Goal: Task Accomplishment & Management: Complete application form

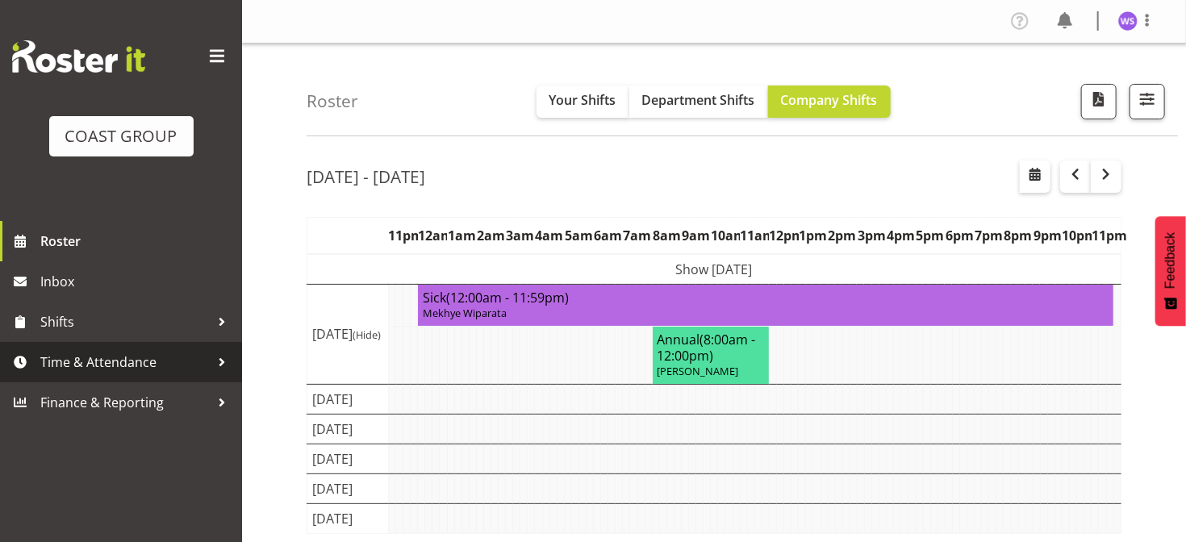
click at [169, 361] on span "Time & Attendance" at bounding box center [124, 362] width 169 height 24
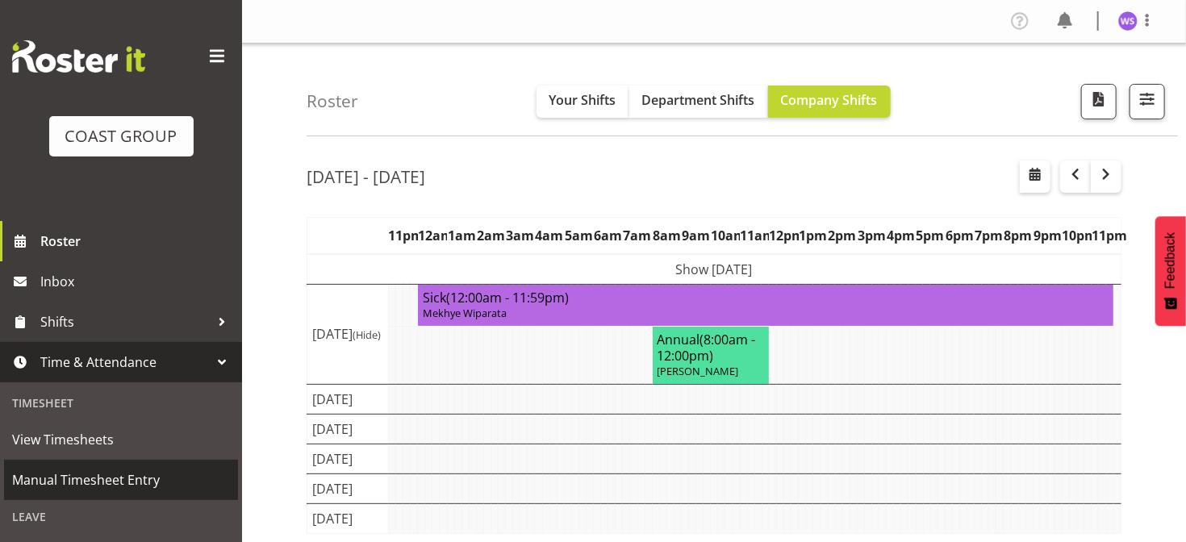
click at [140, 481] on span "Manual Timesheet Entry" at bounding box center [121, 480] width 218 height 24
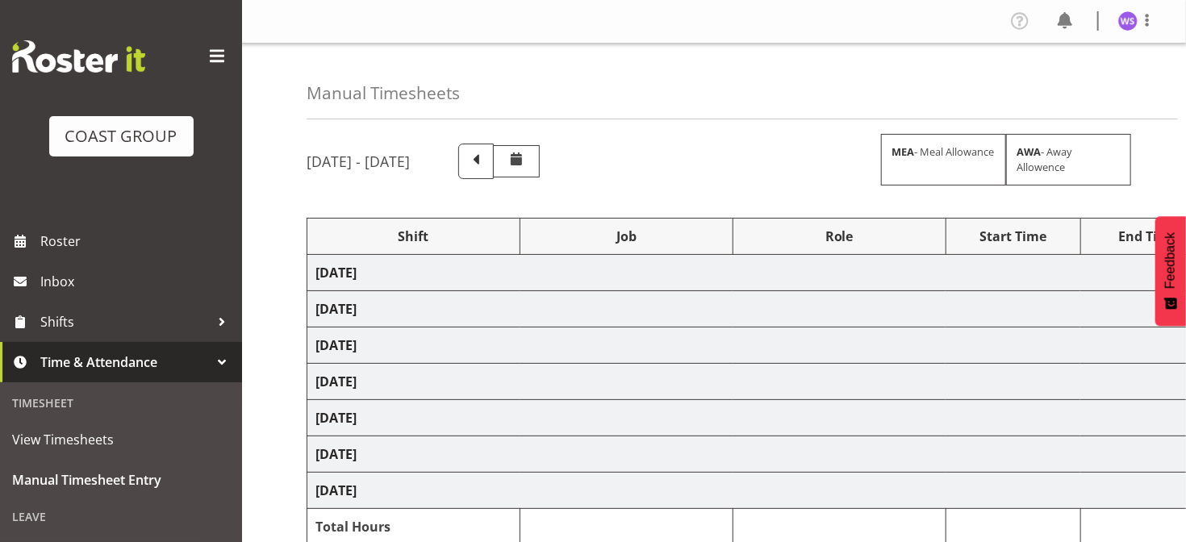
select select "62216"
select select "6648"
select select "62216"
select select "6648"
select select "62216"
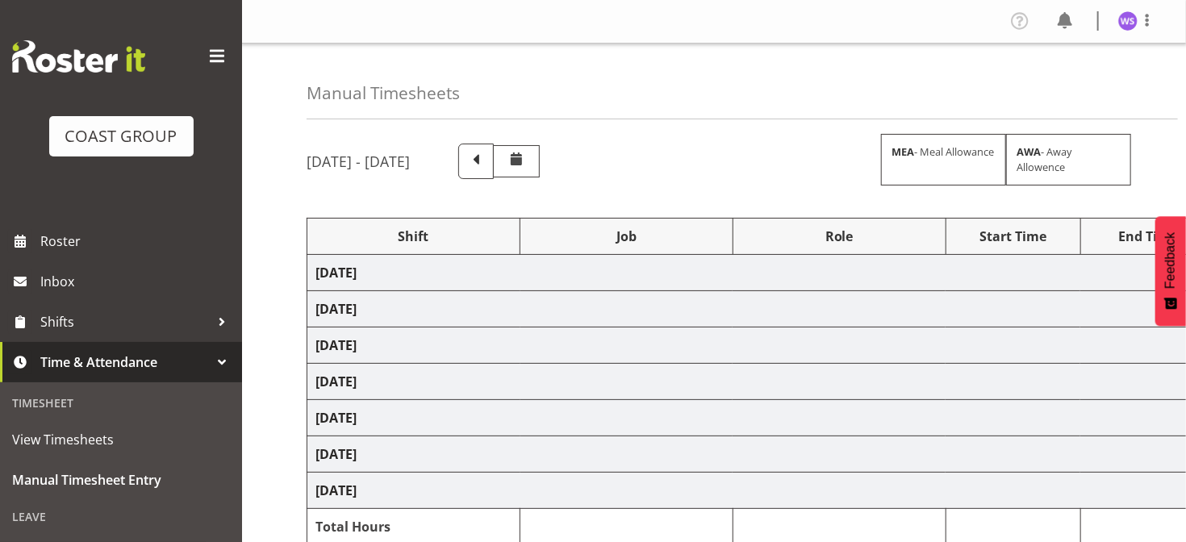
select select "6648"
select select "62216"
select select "9476"
select select "62216"
select select "6648"
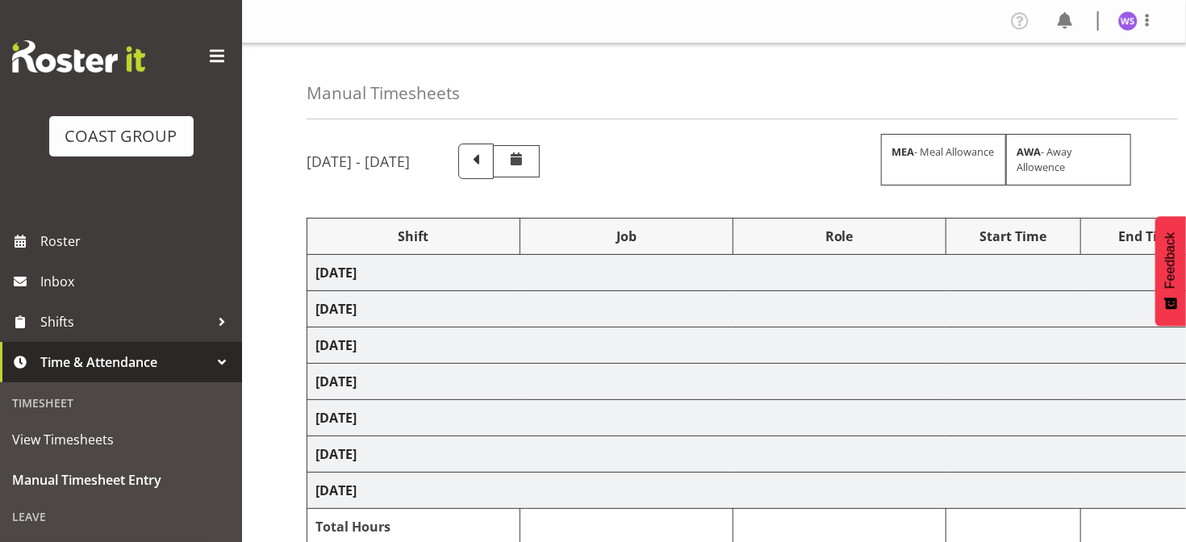
select select "62216"
select select "6648"
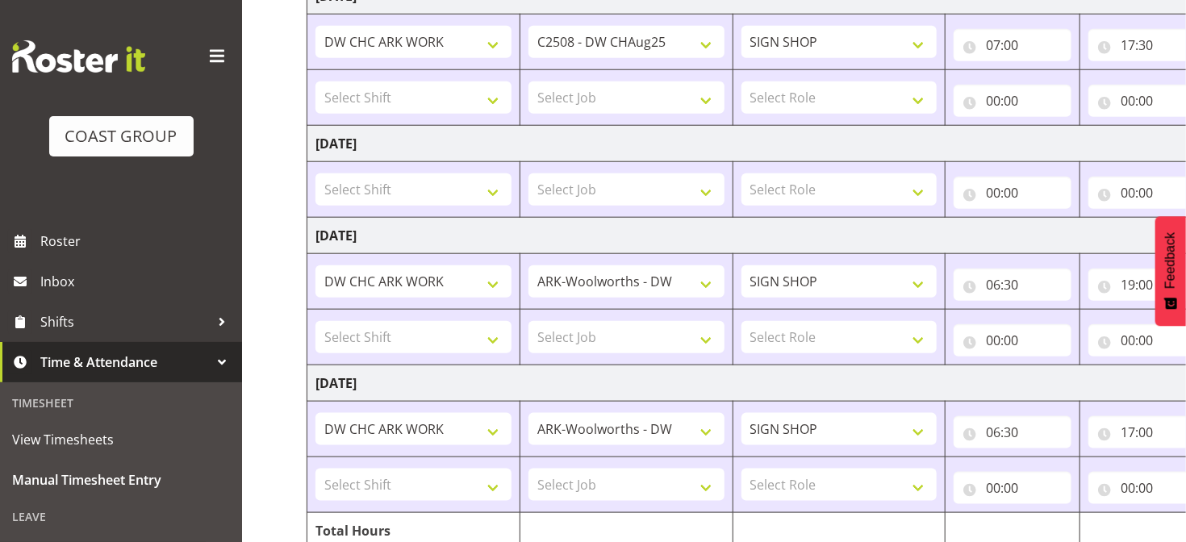
scroll to position [789, 0]
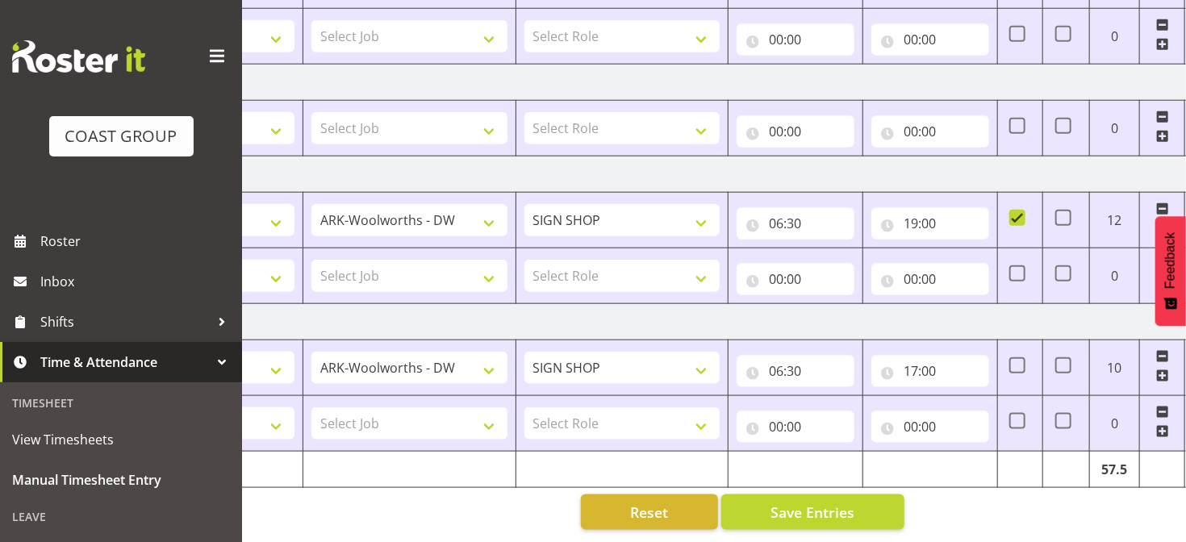
scroll to position [0, 249]
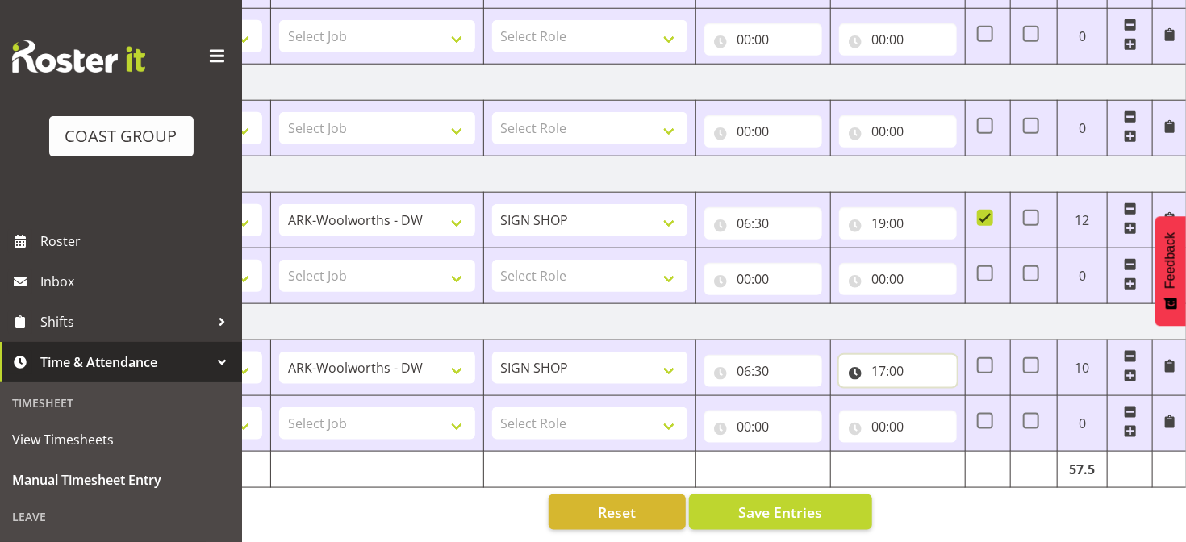
click at [891, 361] on input "17:00" at bounding box center [898, 371] width 118 height 32
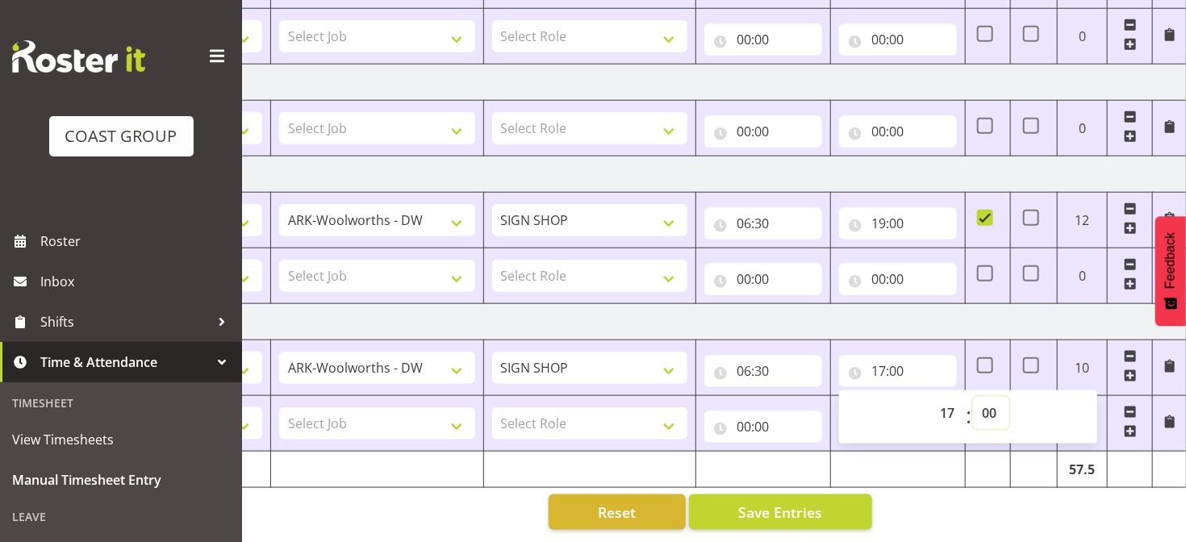
click at [988, 401] on select "00 01 02 03 04 05 06 07 08 09 10 11 12 13 14 15 16 17 18 19 20 21 22 23 24 25 2…" at bounding box center [991, 413] width 36 height 32
select select "30"
click at [973, 397] on select "00 01 02 03 04 05 06 07 08 09 10 11 12 13 14 15 16 17 18 19 20 21 22 23 24 25 2…" at bounding box center [991, 413] width 36 height 32
type input "17:30"
click at [832, 496] on button "Save Entries" at bounding box center [780, 513] width 183 height 36
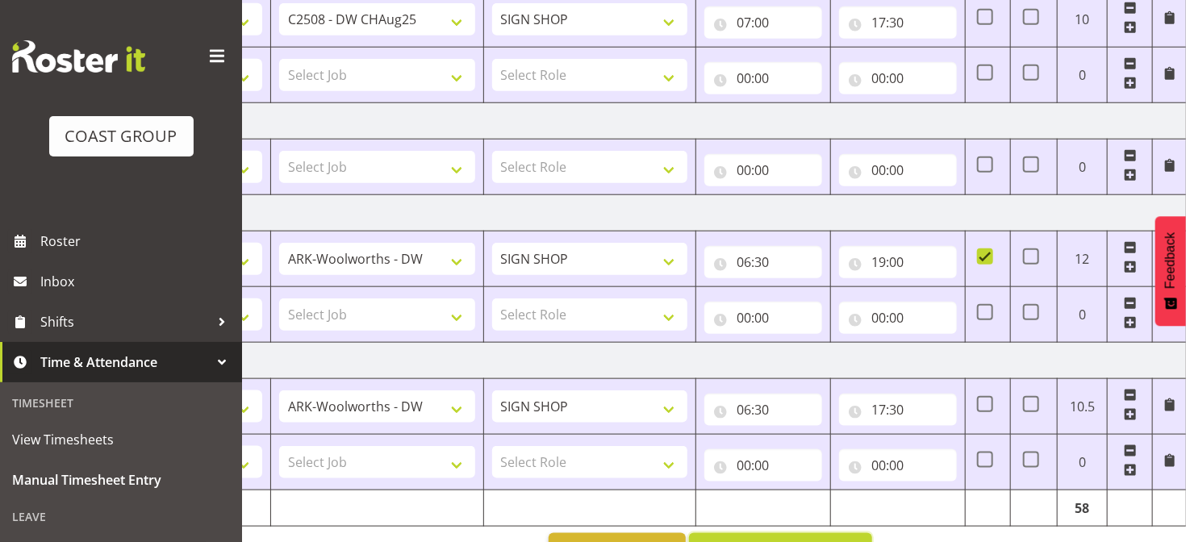
scroll to position [789, 0]
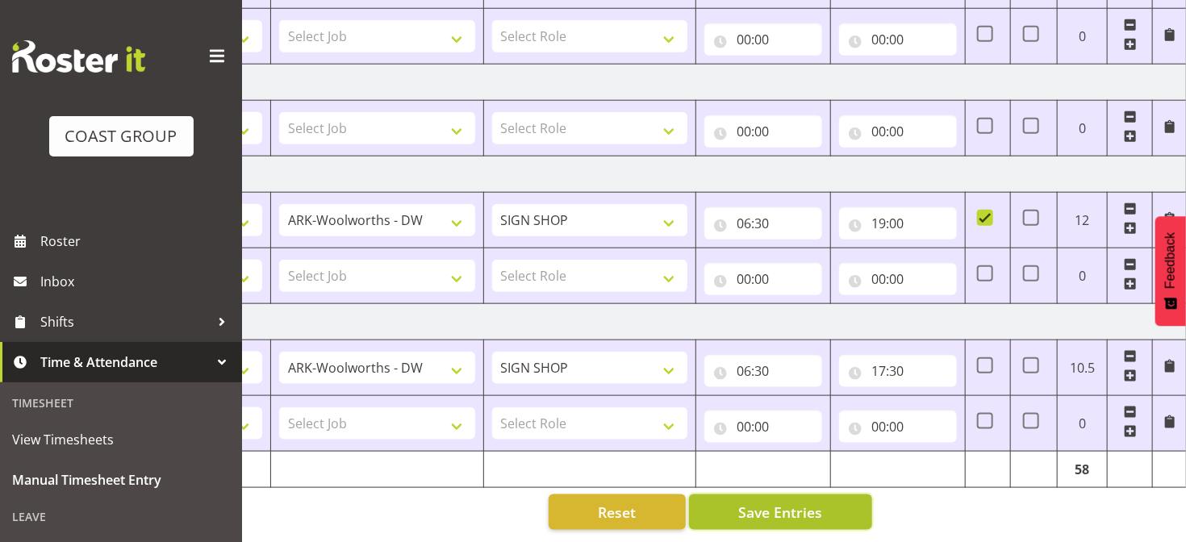
click at [788, 504] on span "Save Entries" at bounding box center [780, 512] width 84 height 21
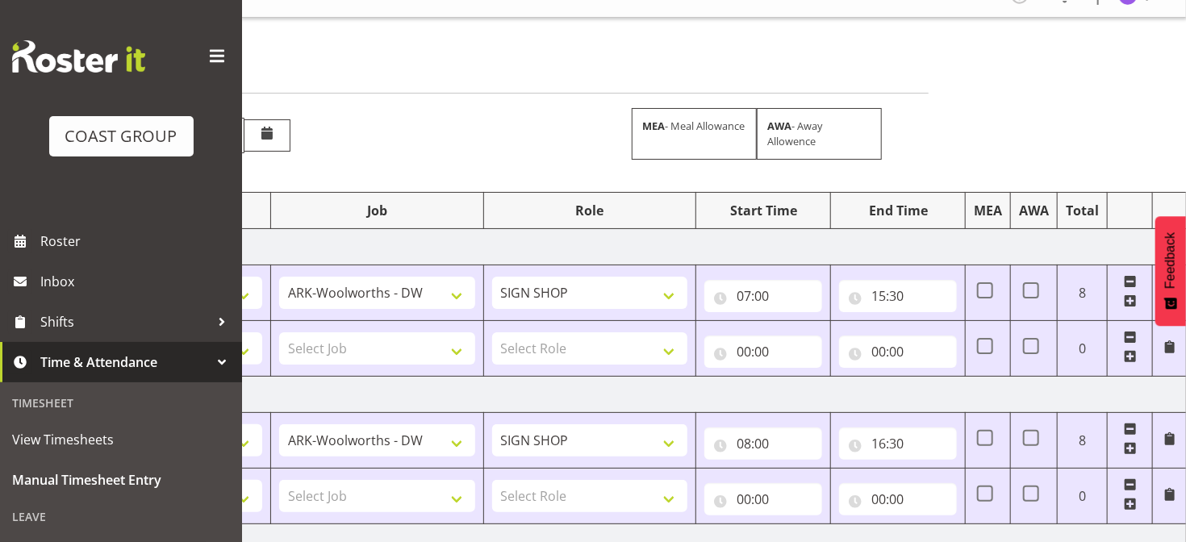
scroll to position [0, 0]
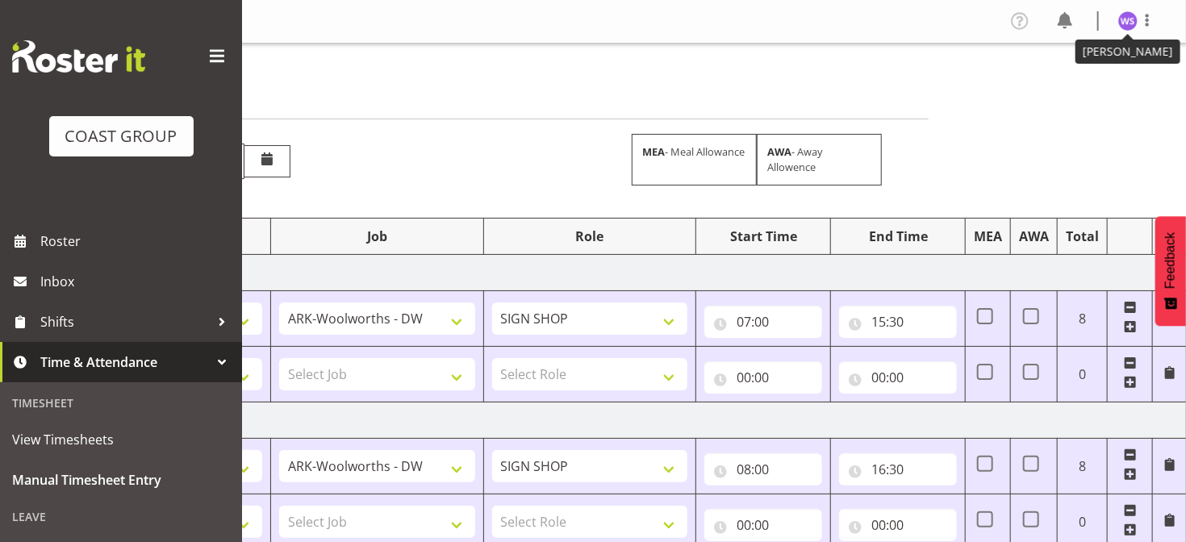
click at [1127, 20] on img at bounding box center [1128, 20] width 19 height 19
click at [1071, 83] on link "Log Out" at bounding box center [1079, 84] width 155 height 29
